Goal: Task Accomplishment & Management: Complete application form

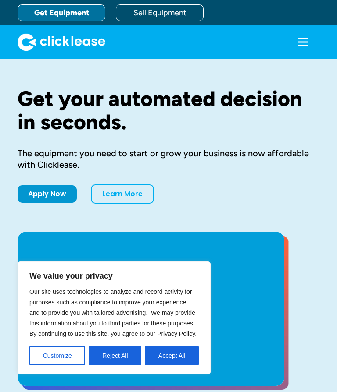
click at [67, 361] on button "Customize" at bounding box center [57, 355] width 56 height 19
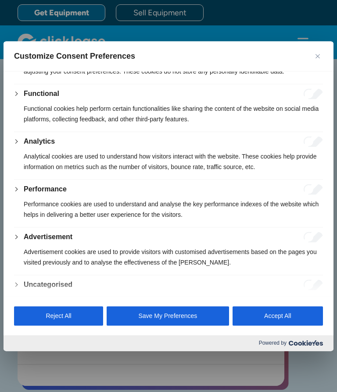
scroll to position [93, 0]
click at [183, 326] on button "Save My Preferences" at bounding box center [168, 316] width 122 height 19
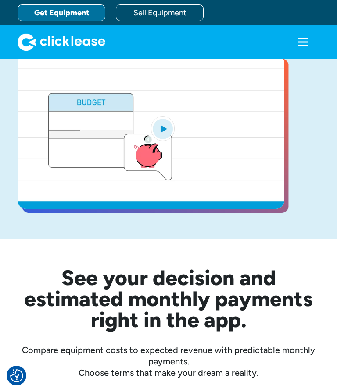
scroll to position [0, 0]
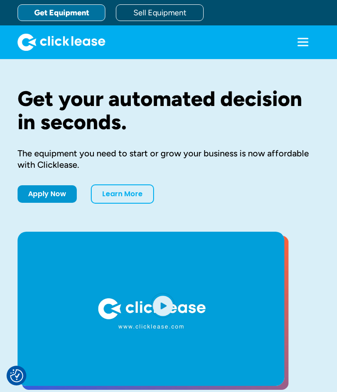
click at [77, 12] on link "Get Equipment" at bounding box center [62, 12] width 88 height 17
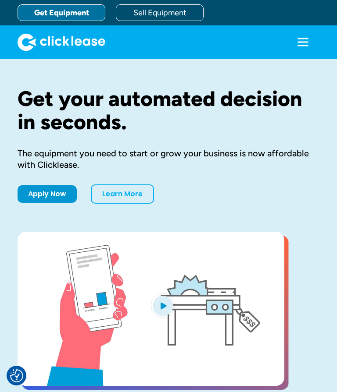
click at [297, 39] on icon "menu" at bounding box center [302, 38] width 11 height 1
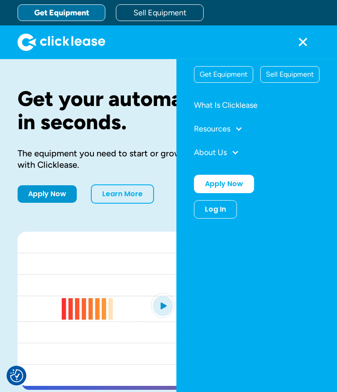
click at [232, 71] on div "Get Equipment" at bounding box center [223, 75] width 58 height 16
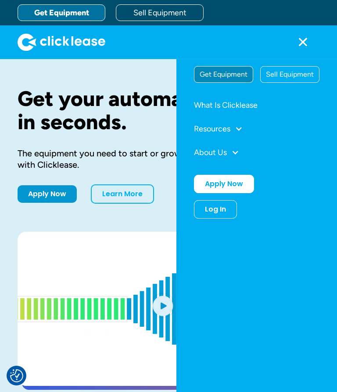
click at [235, 80] on div "Get Equipment" at bounding box center [223, 75] width 58 height 16
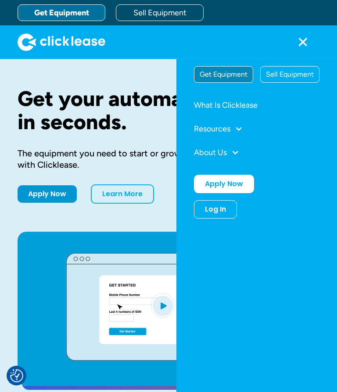
click at [294, 46] on icon "menu" at bounding box center [303, 42] width 18 height 18
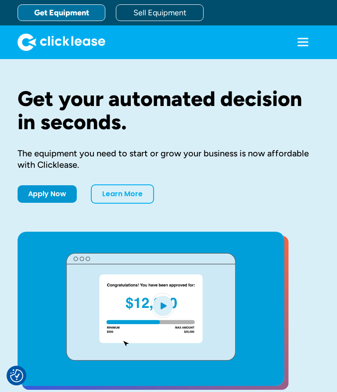
click at [59, 201] on div "Apply Now Learn More" at bounding box center [169, 194] width 302 height 19
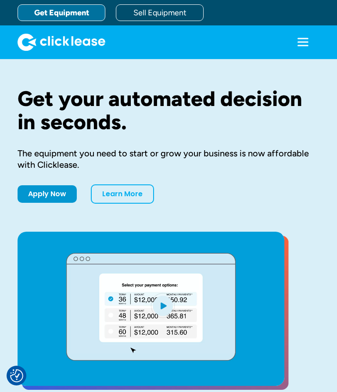
click at [53, 194] on link "Apply Now" at bounding box center [47, 194] width 59 height 18
